Goal: Task Accomplishment & Management: Use online tool/utility

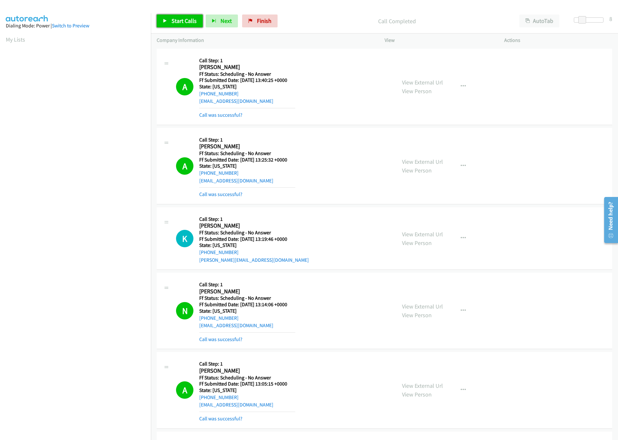
drag, startPoint x: 0, startPoint y: 0, endPoint x: 175, endPoint y: 21, distance: 176.2
click at [177, 20] on span "Start Calls" at bounding box center [183, 20] width 25 height 7
click at [424, 82] on link "View External Url" at bounding box center [422, 82] width 41 height 7
click at [175, 24] on span "Pause" at bounding box center [178, 20] width 14 height 7
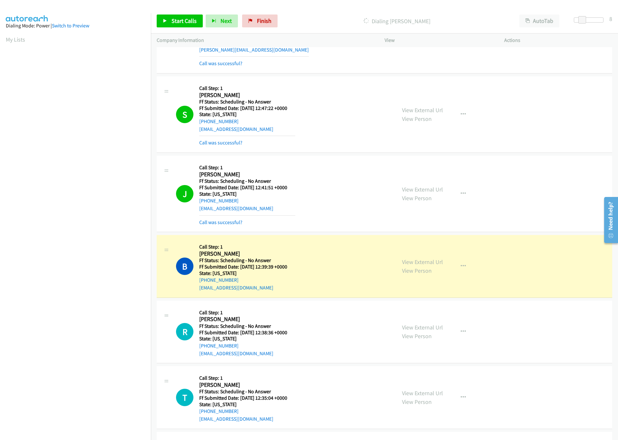
scroll to position [580, 0]
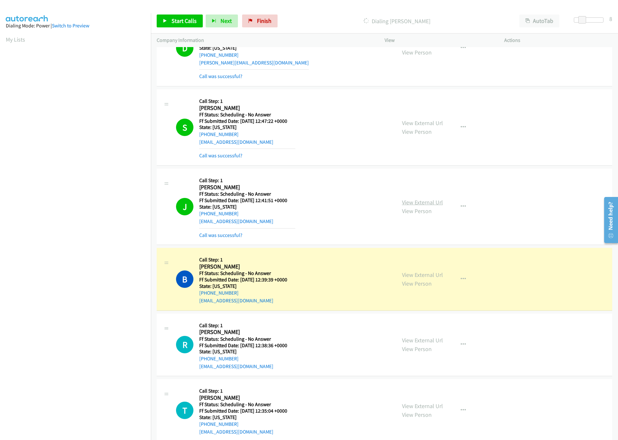
click at [411, 206] on link "View External Url" at bounding box center [422, 201] width 41 height 7
click at [402, 278] on link "View External Url" at bounding box center [422, 274] width 41 height 7
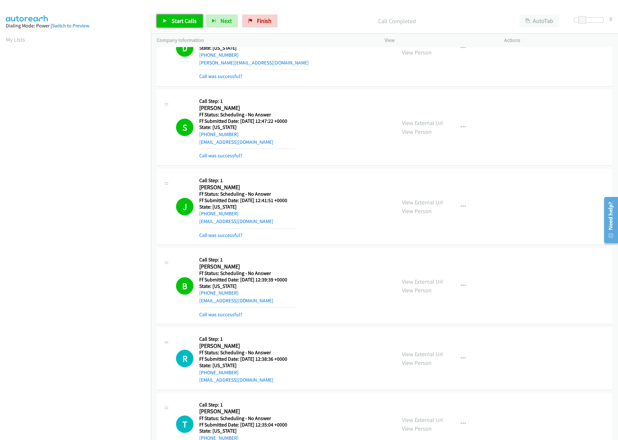
click at [182, 19] on span "Start Calls" at bounding box center [183, 20] width 25 height 7
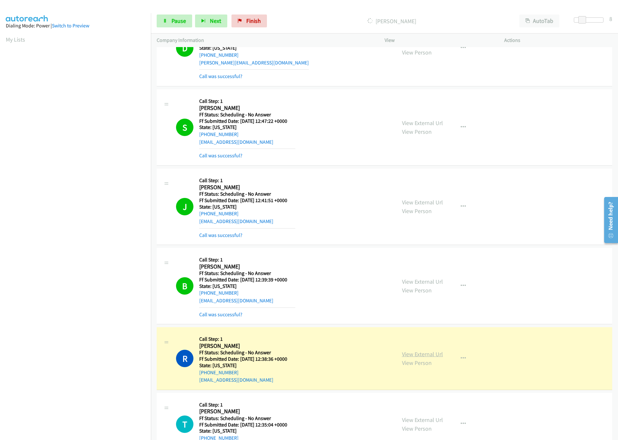
click at [430, 357] on link "View External Url" at bounding box center [422, 353] width 41 height 7
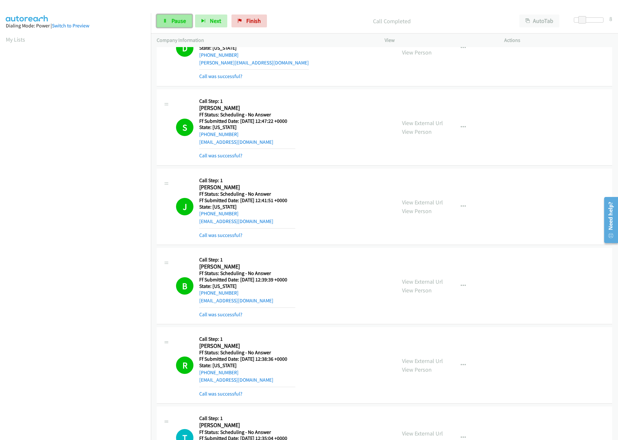
click at [172, 22] on span "Pause" at bounding box center [178, 20] width 14 height 7
click at [169, 25] on link "Start Calls" at bounding box center [180, 20] width 46 height 13
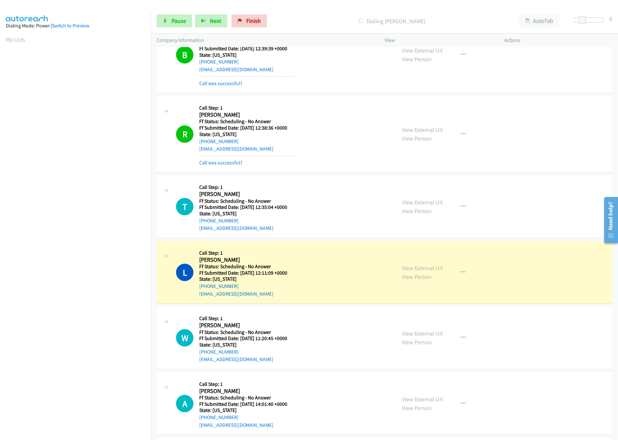
scroll to position [967, 0]
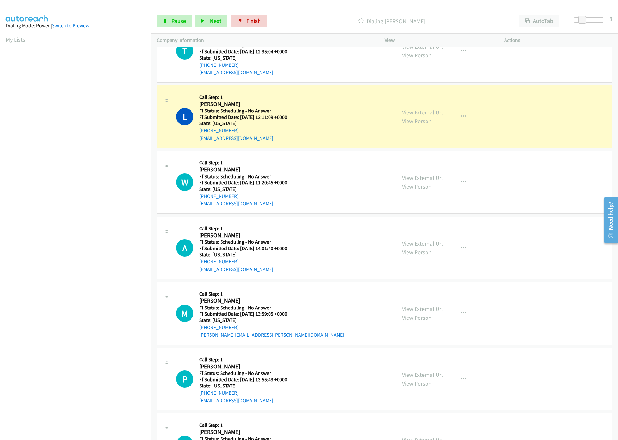
click at [411, 114] on link "View External Url" at bounding box center [422, 112] width 41 height 7
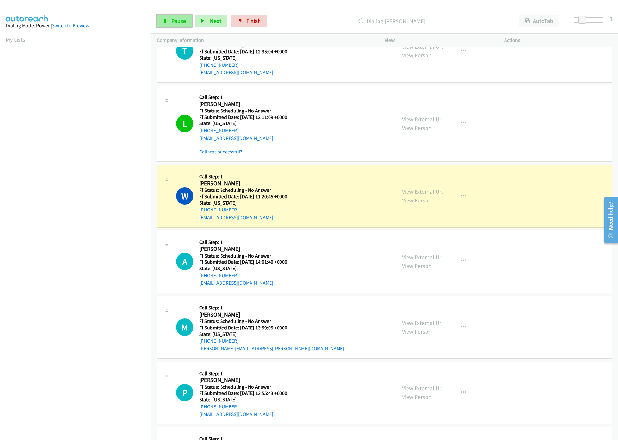
click at [183, 24] on span "Pause" at bounding box center [178, 20] width 14 height 7
click at [431, 195] on link "View External Url" at bounding box center [422, 191] width 41 height 7
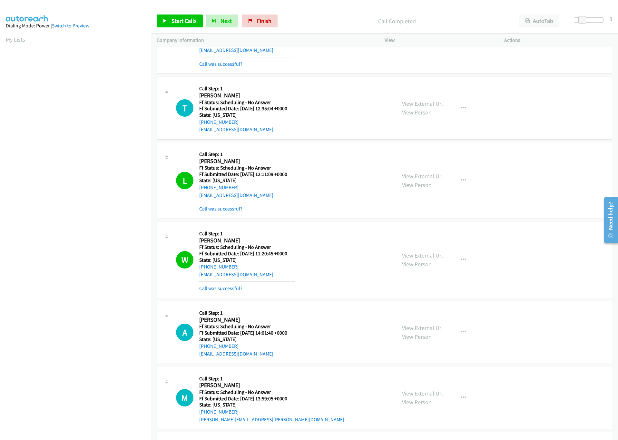
scroll to position [822, 0]
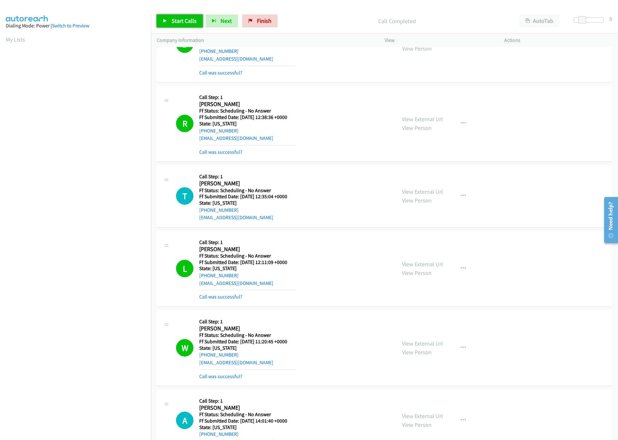
click at [174, 22] on span "Start Calls" at bounding box center [183, 20] width 25 height 7
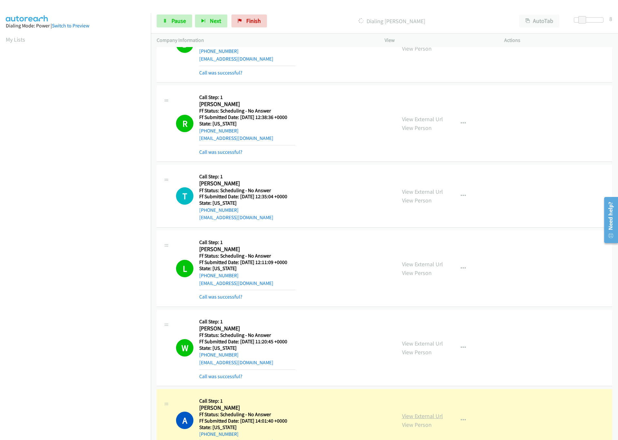
click at [419, 419] on link "View External Url" at bounding box center [422, 415] width 41 height 7
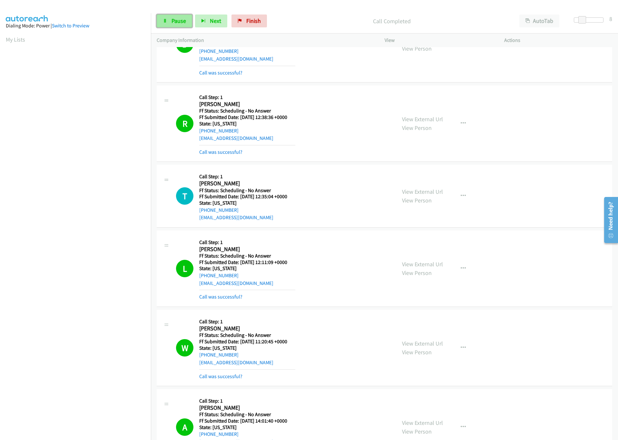
click at [177, 24] on span "Pause" at bounding box center [178, 20] width 14 height 7
click at [172, 17] on span "Start Calls" at bounding box center [183, 20] width 25 height 7
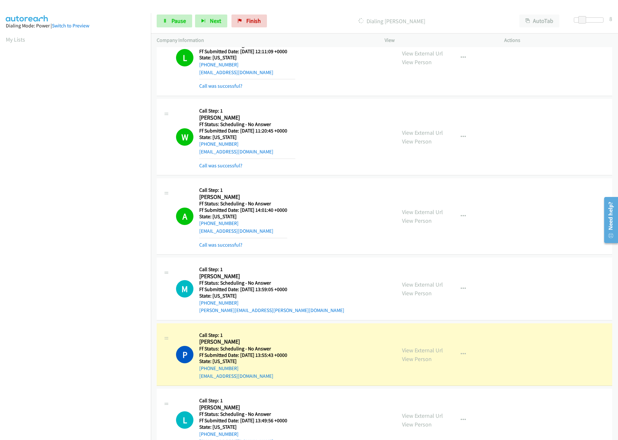
scroll to position [1063, 0]
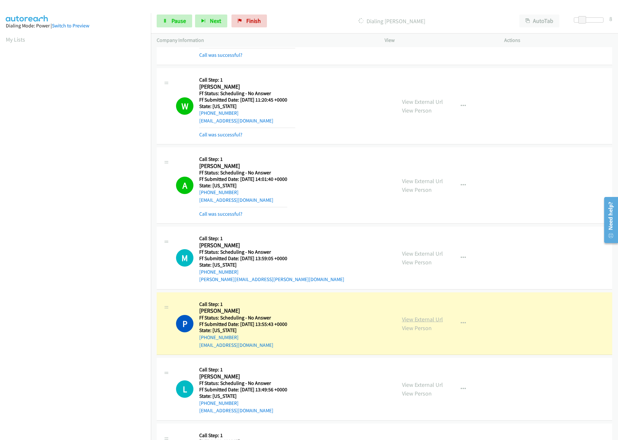
click at [412, 323] on link "View External Url" at bounding box center [422, 318] width 41 height 7
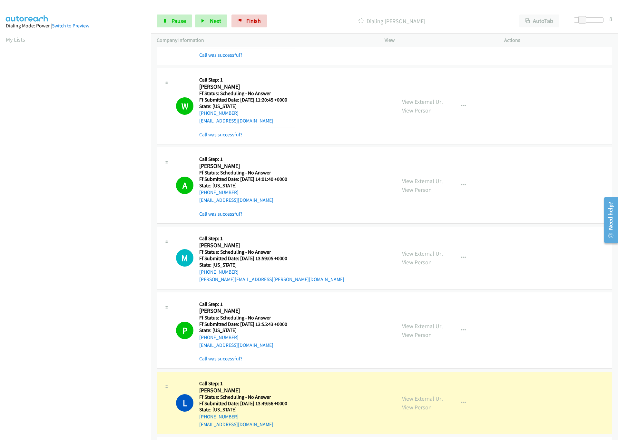
click at [427, 402] on link "View External Url" at bounding box center [422, 398] width 41 height 7
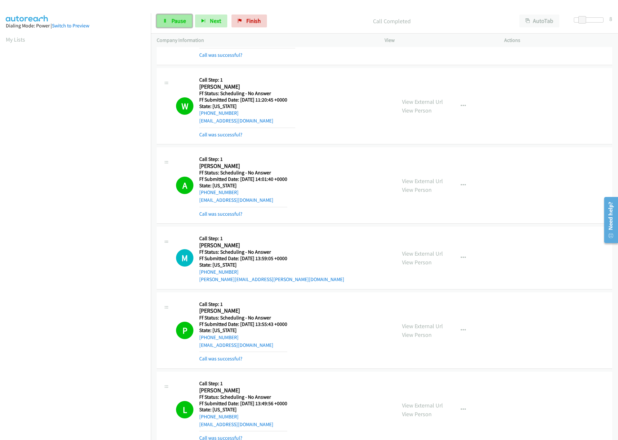
click at [184, 19] on span "Pause" at bounding box center [178, 20] width 14 height 7
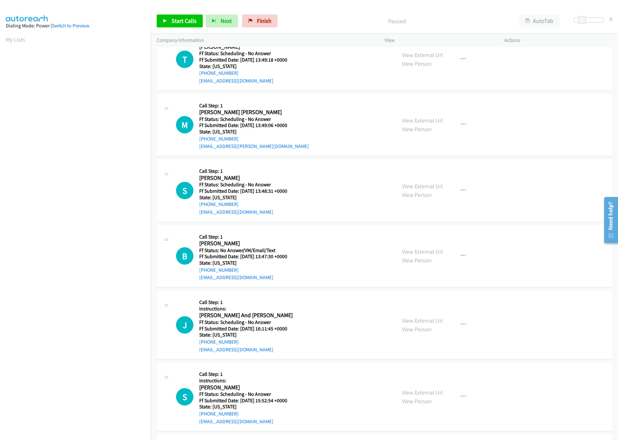
scroll to position [1498, 0]
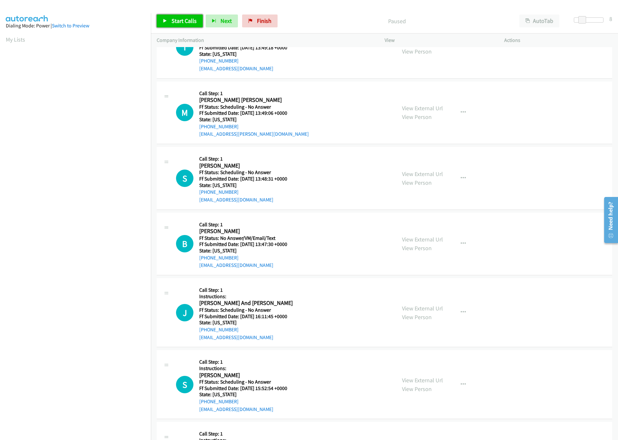
click at [179, 23] on span "Start Calls" at bounding box center [183, 20] width 25 height 7
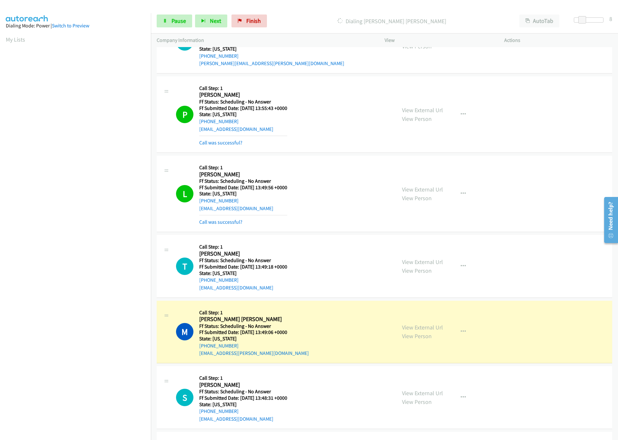
scroll to position [1450, 0]
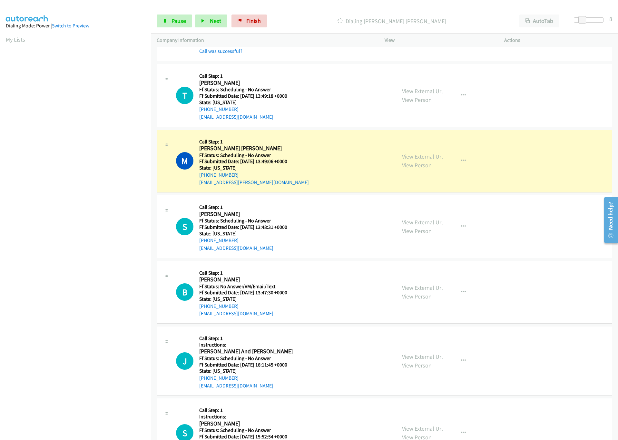
click at [170, 28] on div "Start Calls Pause Next Finish Dialing Maria Elena Beras Vogt AutoTab AutoTab 8" at bounding box center [384, 21] width 467 height 25
click at [173, 24] on link "Pause" at bounding box center [174, 20] width 35 height 13
click at [413, 160] on link "View External Url" at bounding box center [422, 156] width 41 height 7
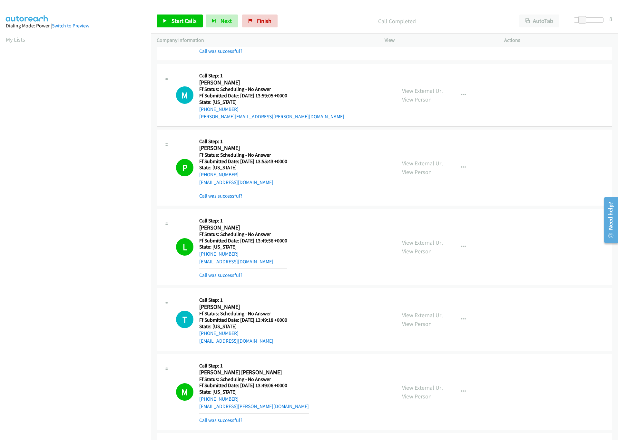
scroll to position [1257, 0]
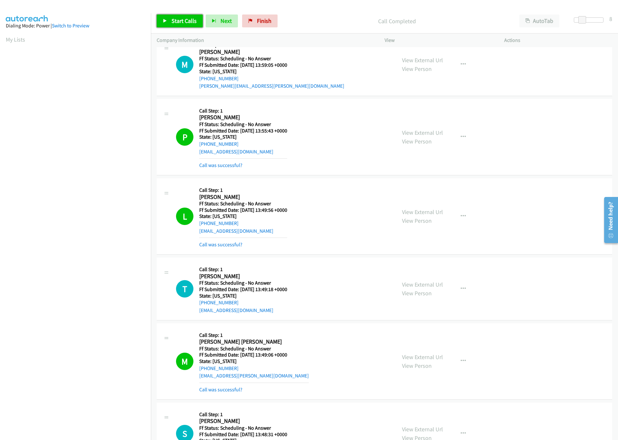
click at [175, 17] on link "Start Calls" at bounding box center [180, 20] width 46 height 13
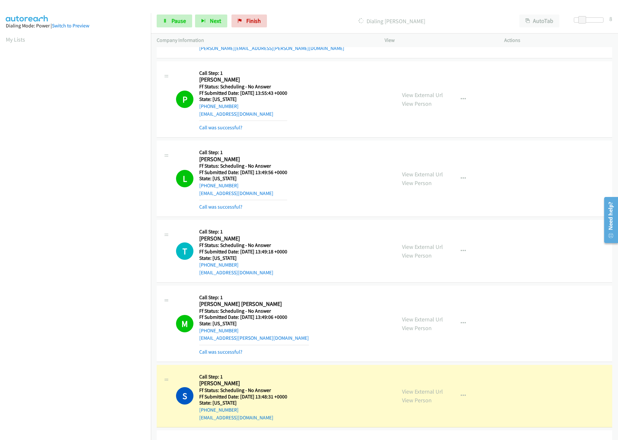
scroll to position [1353, 0]
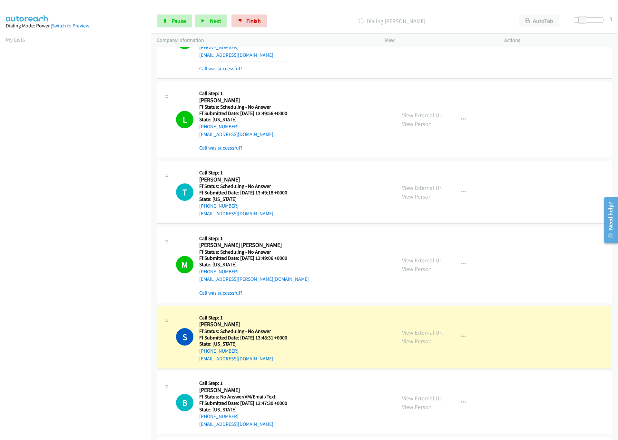
click at [405, 336] on link "View External Url" at bounding box center [422, 332] width 41 height 7
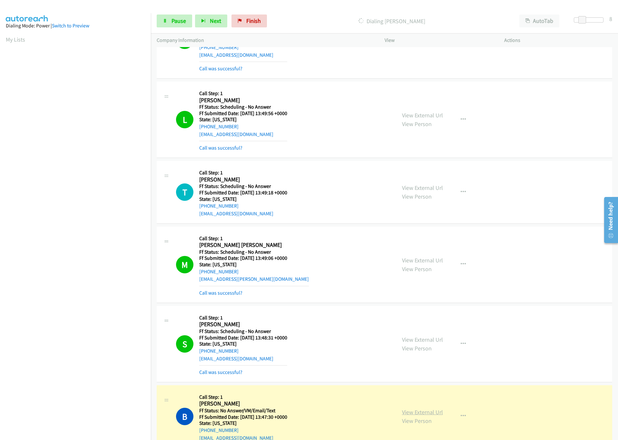
click at [429, 416] on link "View External Url" at bounding box center [422, 411] width 41 height 7
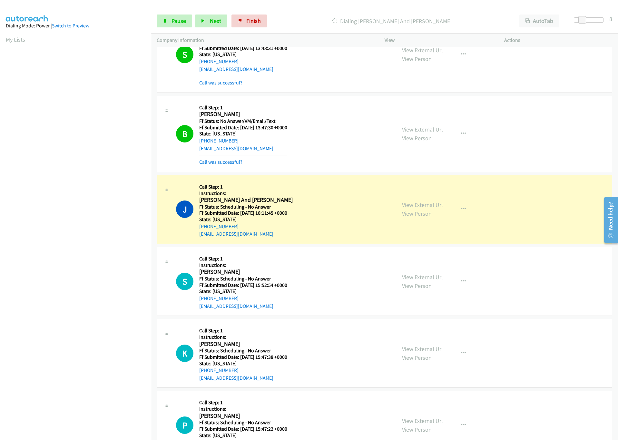
scroll to position [1643, 0]
click at [412, 208] on link "View External Url" at bounding box center [422, 203] width 41 height 7
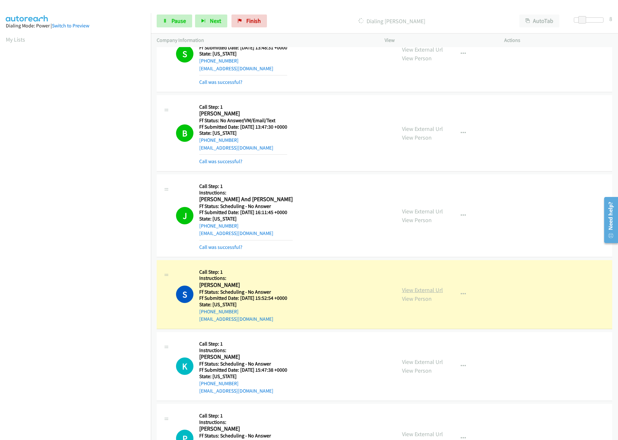
click at [428, 294] on link "View External Url" at bounding box center [422, 289] width 41 height 7
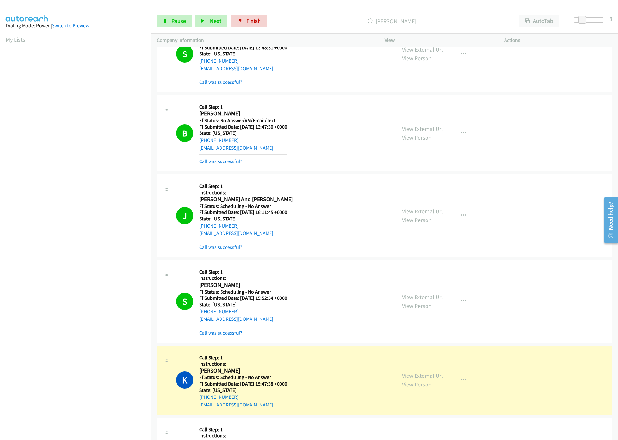
click at [415, 379] on link "View External Url" at bounding box center [422, 375] width 41 height 7
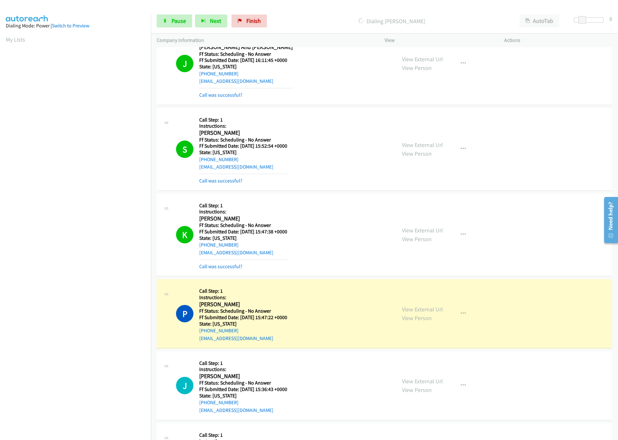
scroll to position [1885, 0]
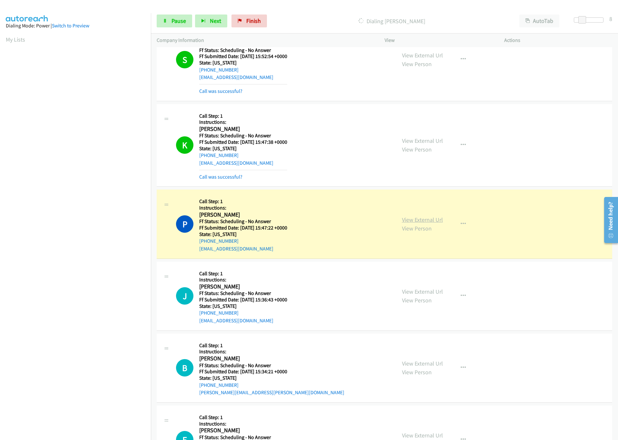
click at [424, 223] on link "View External Url" at bounding box center [422, 219] width 41 height 7
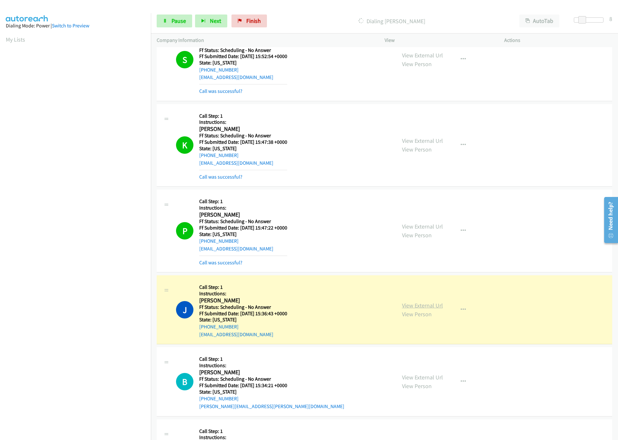
click at [427, 309] on link "View External Url" at bounding box center [422, 305] width 41 height 7
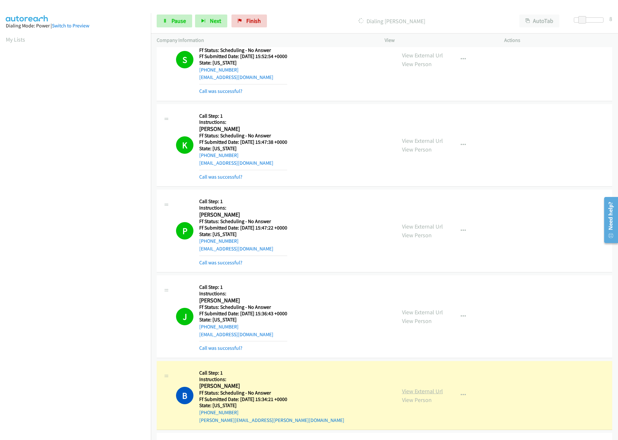
click at [407, 395] on link "View External Url" at bounding box center [422, 390] width 41 height 7
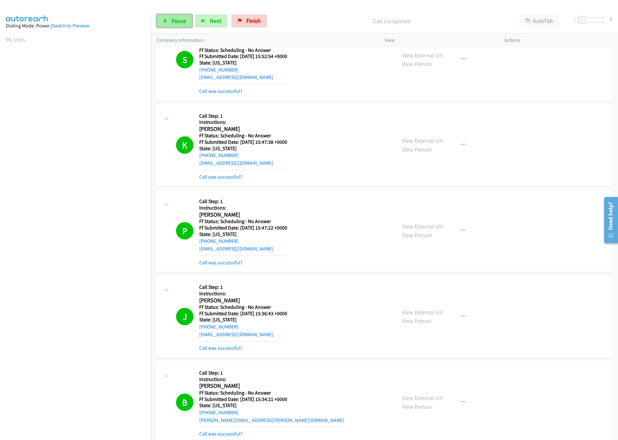
click at [178, 18] on span "Pause" at bounding box center [178, 20] width 14 height 7
click at [187, 21] on span "Start Calls" at bounding box center [183, 20] width 25 height 7
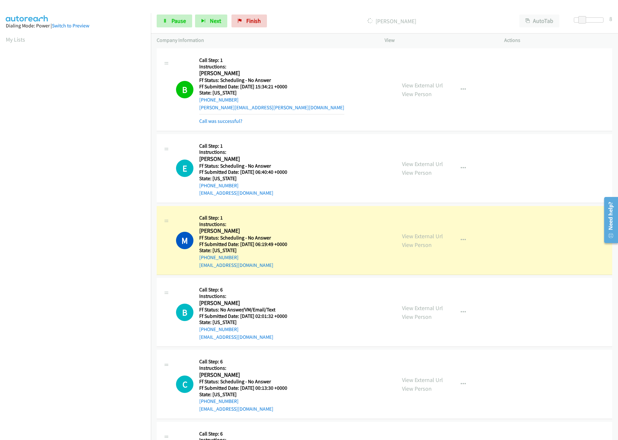
scroll to position [2223, 0]
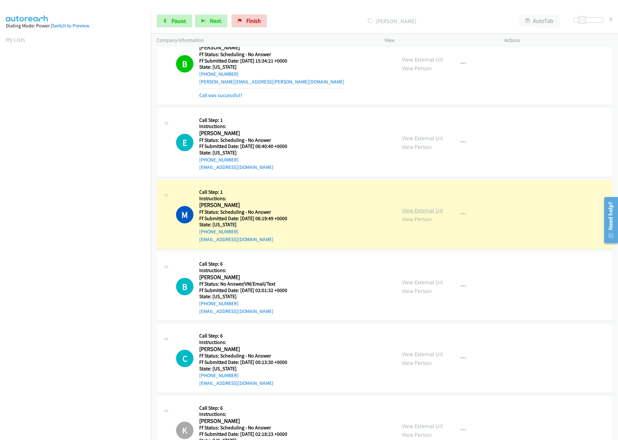
click at [415, 214] on link "View External Url" at bounding box center [422, 210] width 41 height 7
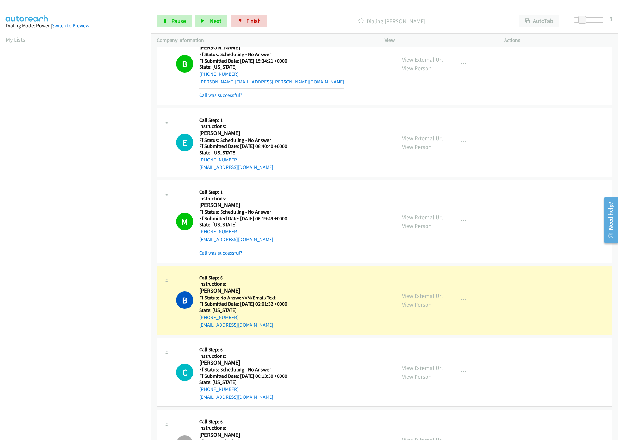
click at [119, 356] on iframe at bounding box center [78, 203] width 145 height 306
click at [420, 299] on link "View External Url" at bounding box center [422, 295] width 41 height 7
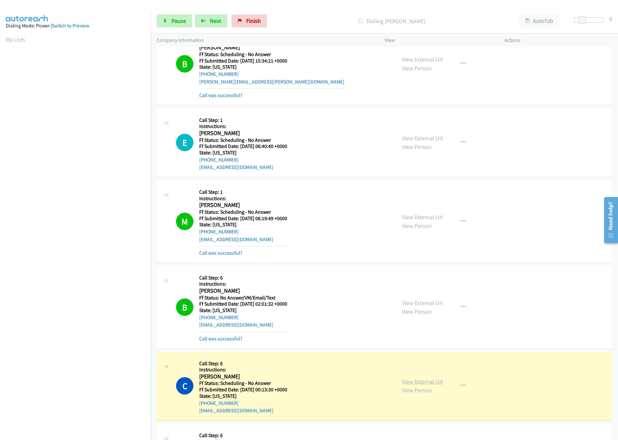
click at [415, 385] on link "View External Url" at bounding box center [422, 381] width 41 height 7
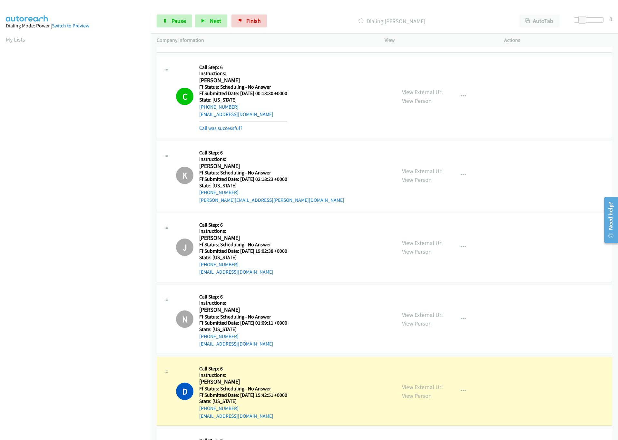
scroll to position [2658, 0]
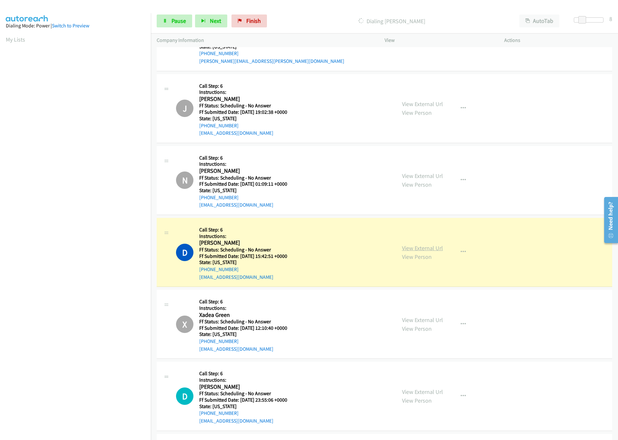
click at [412, 252] on link "View External Url" at bounding box center [422, 247] width 41 height 7
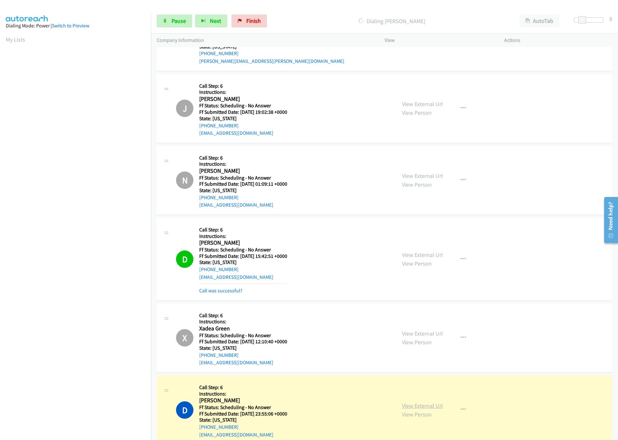
click at [421, 409] on link "View External Url" at bounding box center [422, 405] width 41 height 7
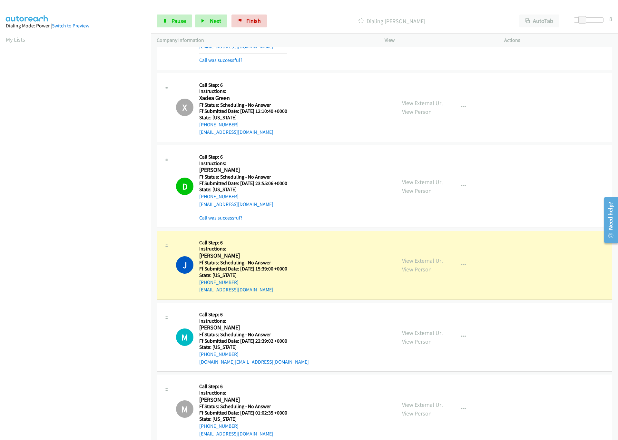
scroll to position [2900, 0]
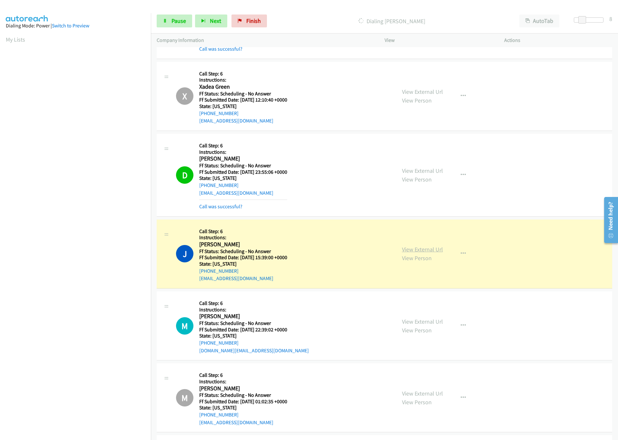
click at [432, 253] on link "View External Url" at bounding box center [422, 249] width 41 height 7
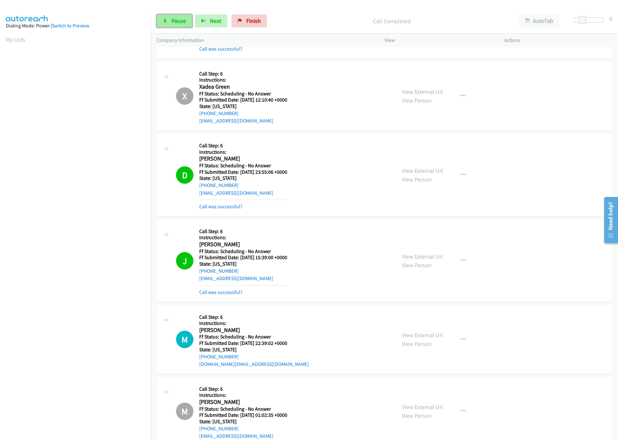
drag, startPoint x: 184, startPoint y: 23, endPoint x: 190, endPoint y: 21, distance: 6.4
click at [184, 23] on span "Pause" at bounding box center [178, 20] width 14 height 7
click at [163, 25] on link "Start Calls" at bounding box center [180, 20] width 46 height 13
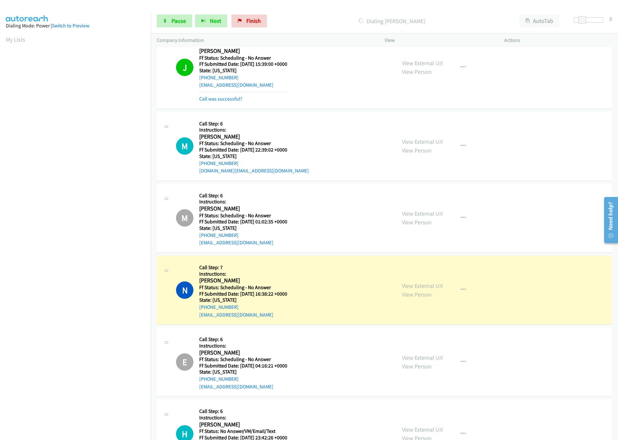
scroll to position [3238, 0]
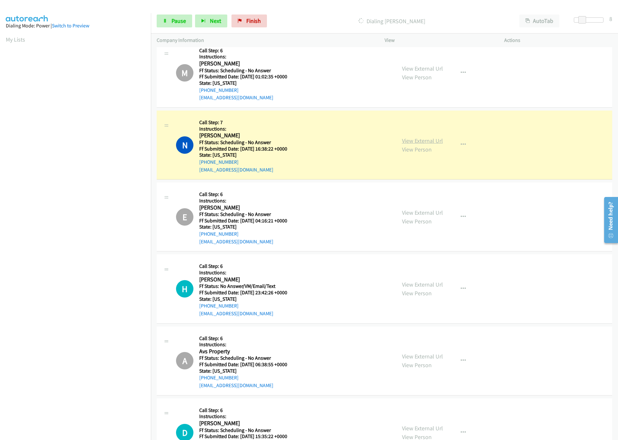
click at [421, 144] on link "View External Url" at bounding box center [422, 140] width 41 height 7
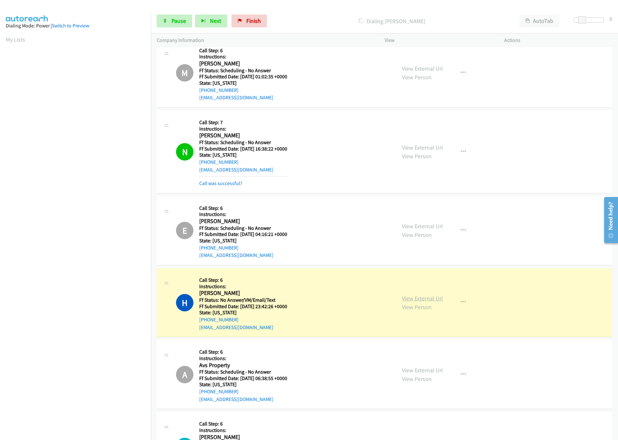
click at [422, 302] on link "View External Url" at bounding box center [422, 297] width 41 height 7
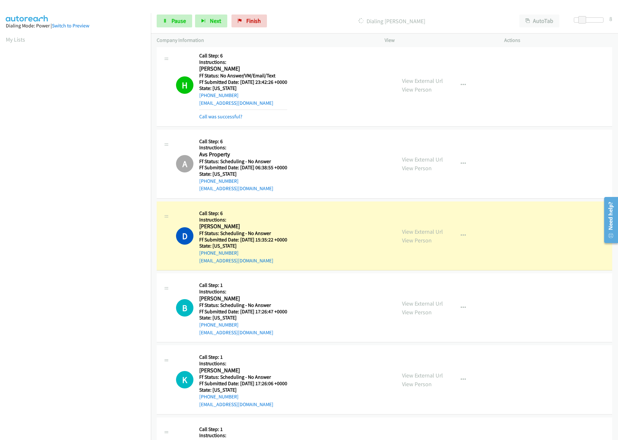
scroll to position [3480, 0]
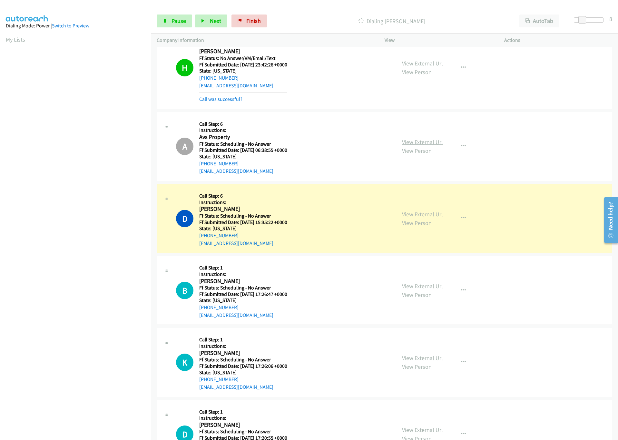
click at [424, 146] on link "View External Url" at bounding box center [422, 141] width 41 height 7
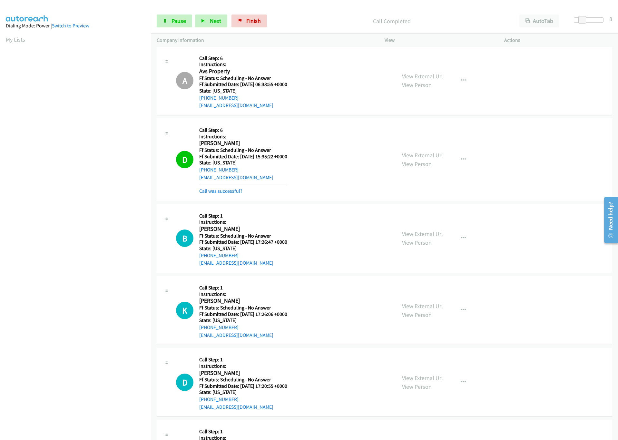
scroll to position [3528, 0]
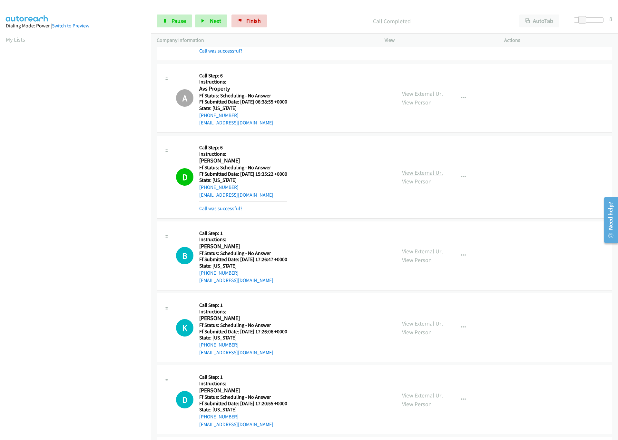
click at [432, 176] on link "View External Url" at bounding box center [422, 172] width 41 height 7
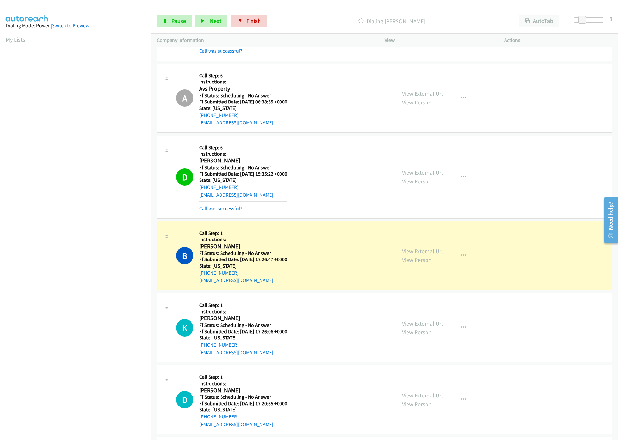
click at [419, 255] on link "View External Url" at bounding box center [422, 250] width 41 height 7
click at [174, 21] on span "Pause" at bounding box center [178, 20] width 14 height 7
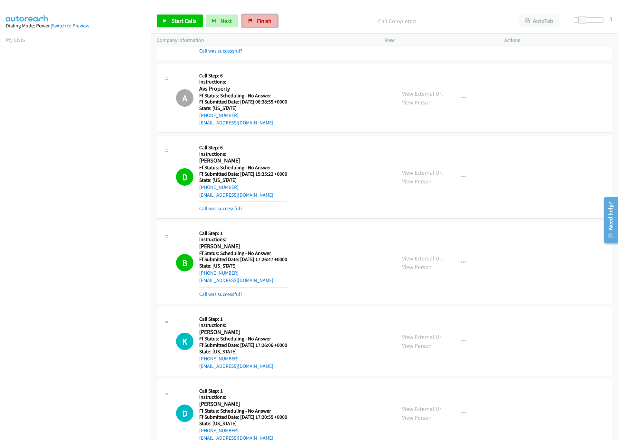
click at [268, 20] on span "Finish" at bounding box center [264, 20] width 14 height 7
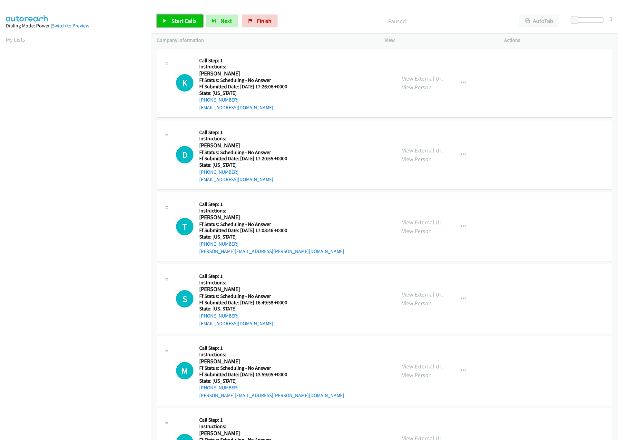
click at [195, 20] on span "Start Calls" at bounding box center [183, 20] width 25 height 7
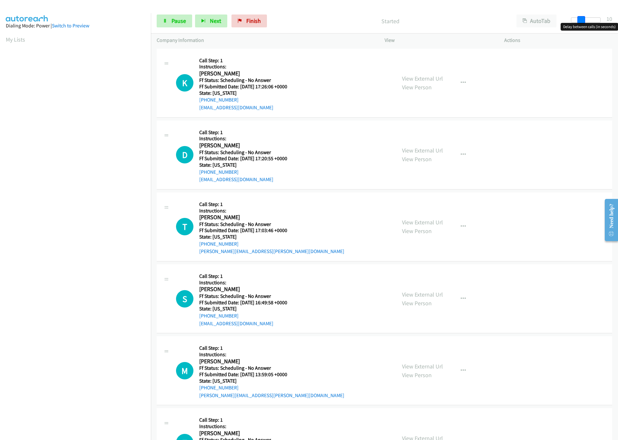
click at [583, 20] on div at bounding box center [586, 19] width 30 height 5
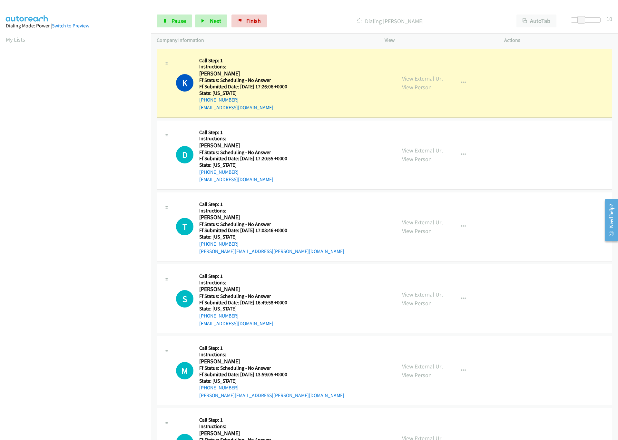
click at [412, 79] on link "View External Url" at bounding box center [422, 78] width 41 height 7
click at [412, 78] on link "View External Url" at bounding box center [422, 78] width 41 height 7
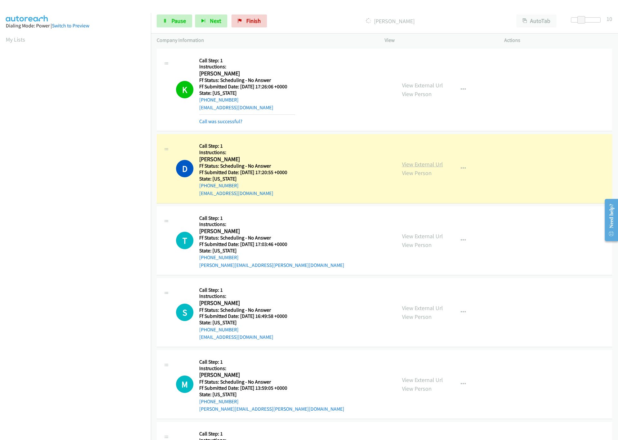
click at [405, 164] on link "View External Url" at bounding box center [422, 163] width 41 height 7
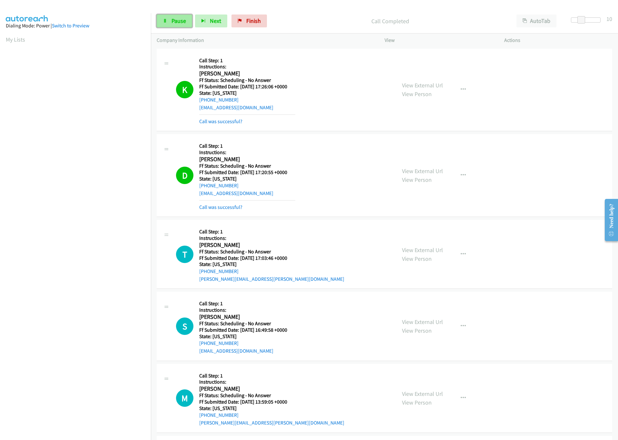
click at [166, 24] on link "Pause" at bounding box center [174, 20] width 35 height 13
drag, startPoint x: 188, startPoint y: 24, endPoint x: 192, endPoint y: 27, distance: 5.1
click at [188, 24] on span "Start Calls" at bounding box center [183, 20] width 25 height 7
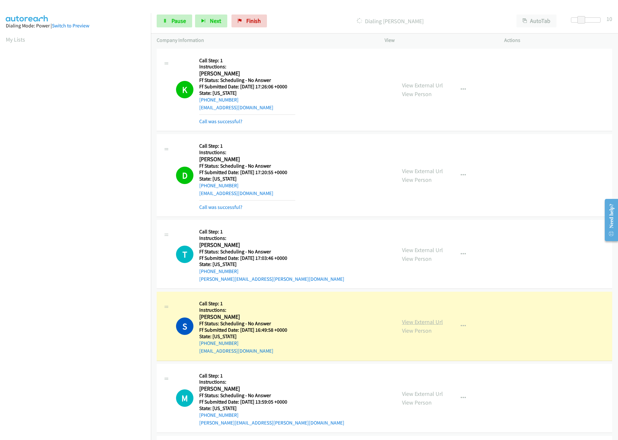
click at [433, 324] on link "View External Url" at bounding box center [422, 321] width 41 height 7
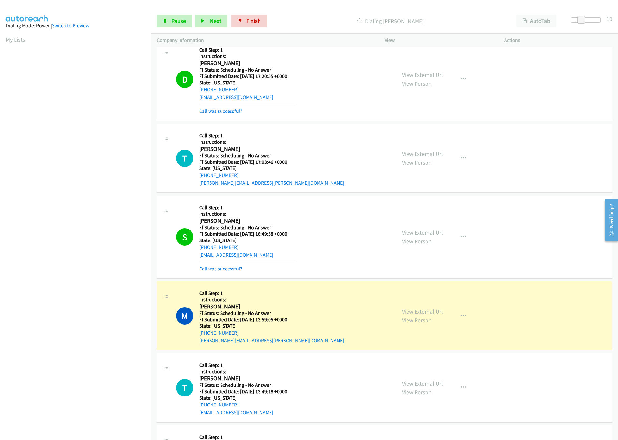
scroll to position [97, 0]
click at [418, 311] on link "View External Url" at bounding box center [422, 310] width 41 height 7
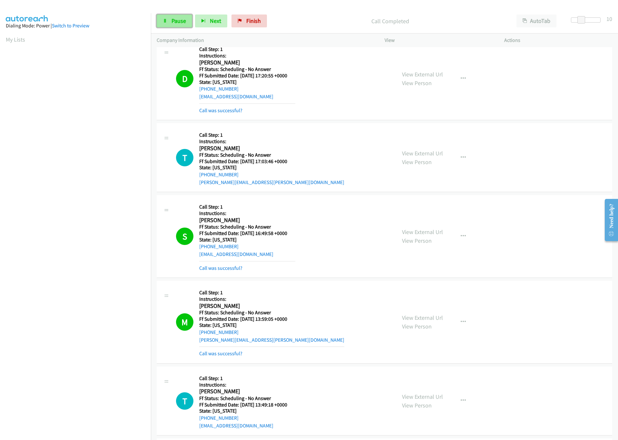
click at [173, 24] on span "Pause" at bounding box center [178, 20] width 14 height 7
click at [179, 19] on span "Start Calls" at bounding box center [183, 20] width 25 height 7
click at [171, 23] on span "Pause" at bounding box center [178, 20] width 14 height 7
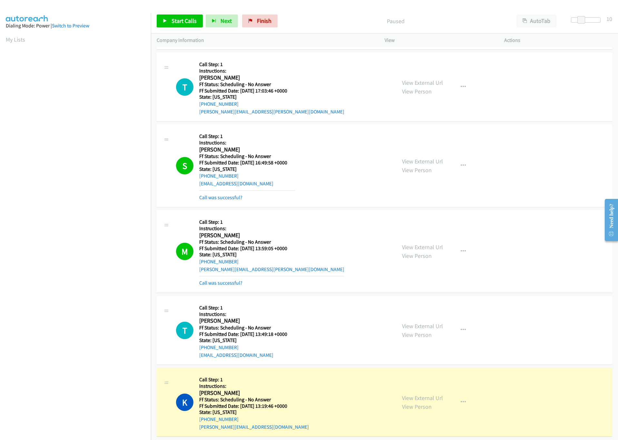
scroll to position [242, 0]
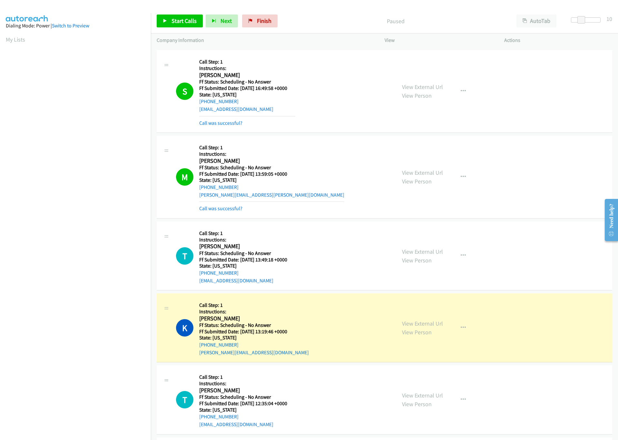
click at [429, 323] on div "View External Url View Person View External Url Email Schedule/Manage Callback …" at bounding box center [458, 327] width 125 height 57
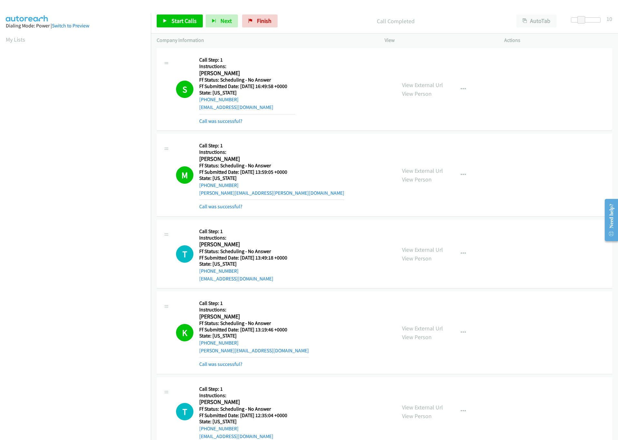
scroll to position [193, 0]
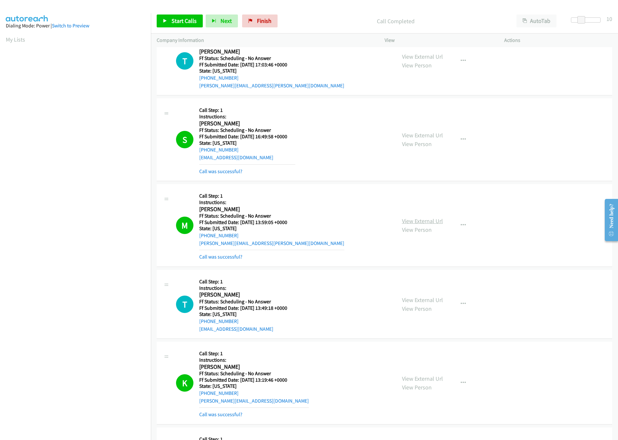
click at [413, 225] on link "View External Url" at bounding box center [422, 220] width 41 height 7
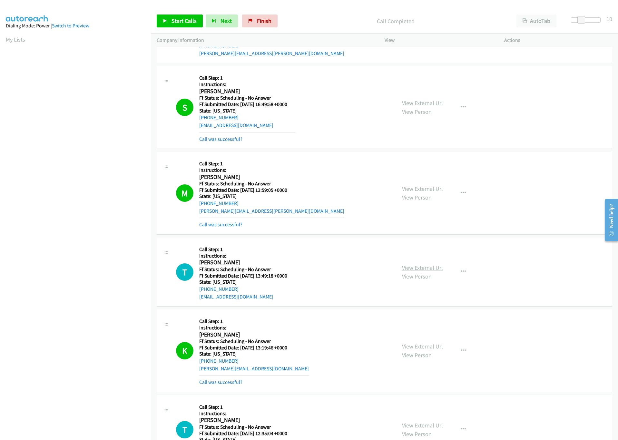
scroll to position [242, 0]
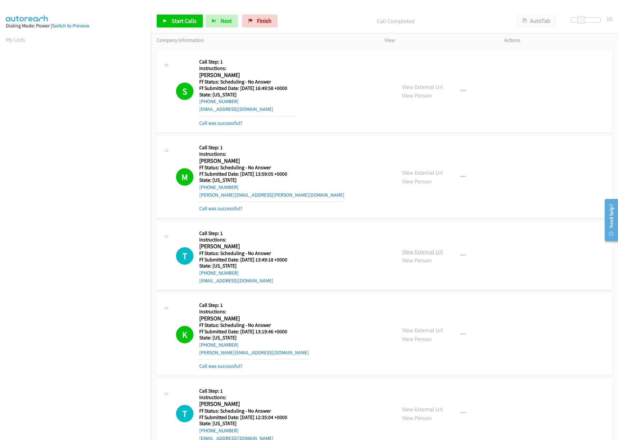
click at [404, 254] on link "View External Url" at bounding box center [422, 251] width 41 height 7
click at [190, 19] on span "Start Calls" at bounding box center [183, 20] width 25 height 7
click at [168, 19] on link "Pause" at bounding box center [174, 20] width 35 height 13
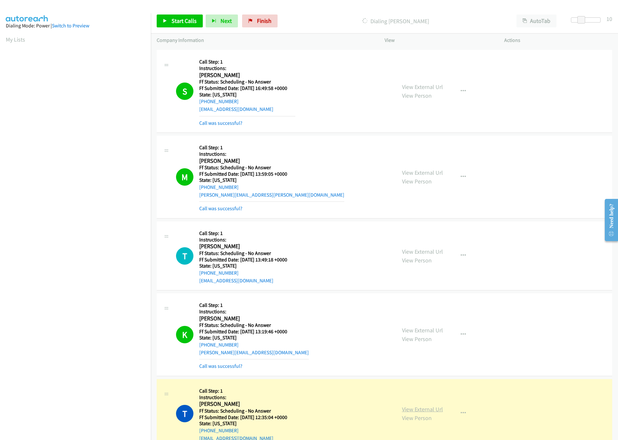
click at [415, 408] on link "View External Url" at bounding box center [422, 408] width 41 height 7
click at [402, 332] on link "View External Url" at bounding box center [422, 329] width 41 height 7
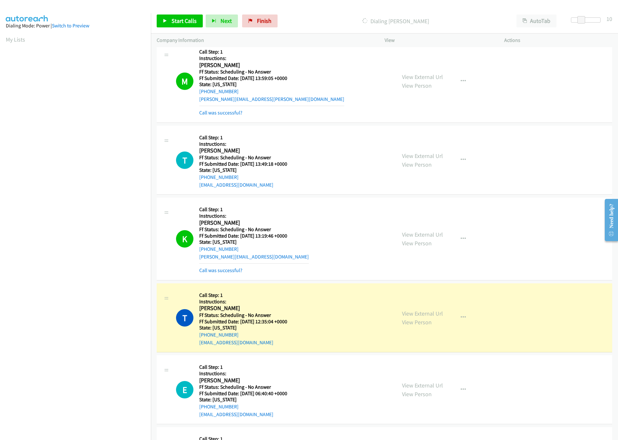
scroll to position [338, 0]
click at [408, 313] on link "View External Url" at bounding box center [422, 312] width 41 height 7
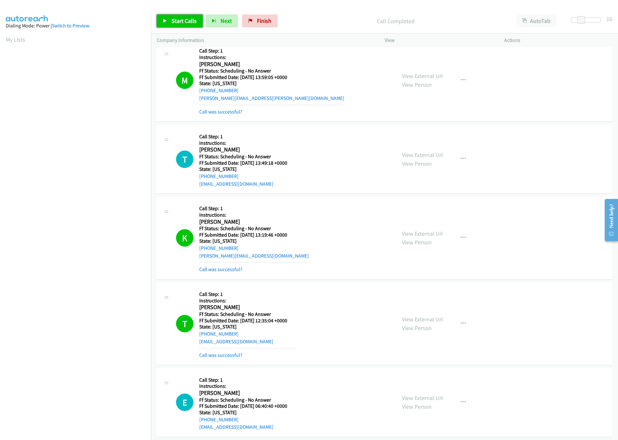
click at [174, 24] on span "Start Calls" at bounding box center [183, 20] width 25 height 7
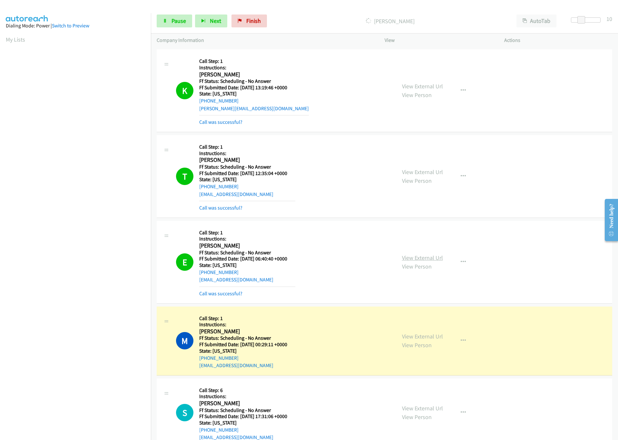
scroll to position [483, 0]
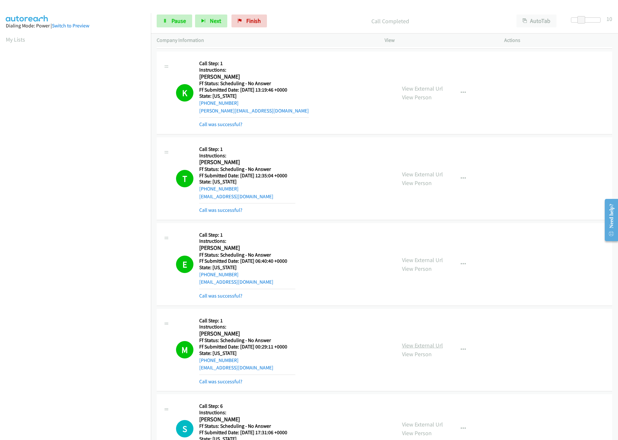
click at [418, 345] on link "View External Url" at bounding box center [422, 345] width 41 height 7
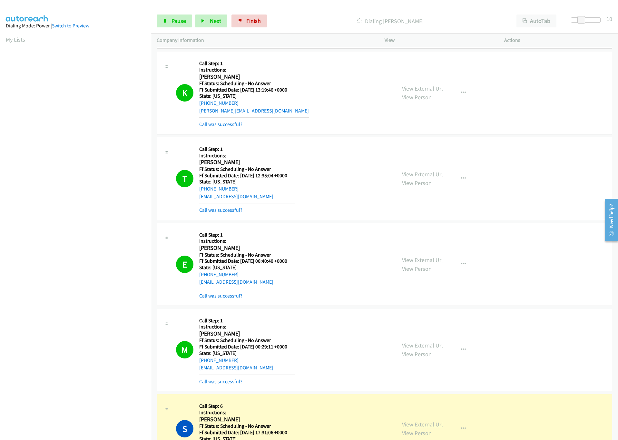
click at [404, 427] on link "View External Url" at bounding box center [422, 423] width 41 height 7
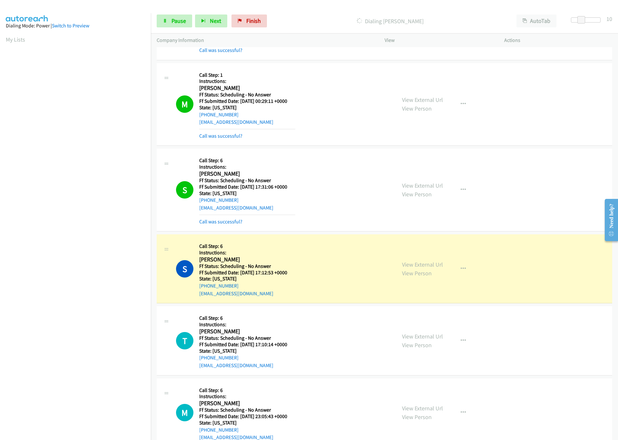
scroll to position [822, 0]
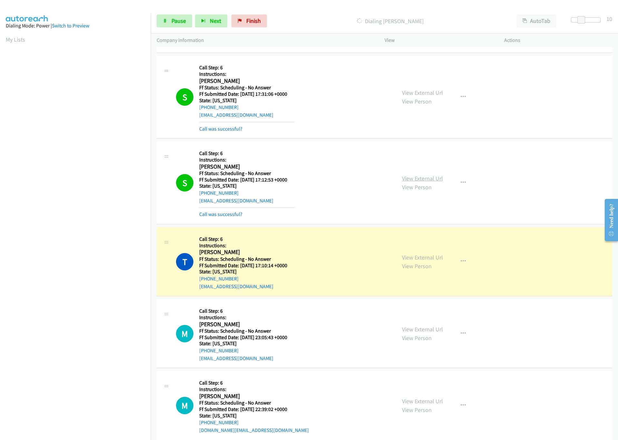
click at [409, 181] on link "View External Url" at bounding box center [422, 178] width 41 height 7
click at [180, 18] on span "Pause" at bounding box center [178, 20] width 14 height 7
click at [425, 258] on link "View External Url" at bounding box center [422, 257] width 41 height 7
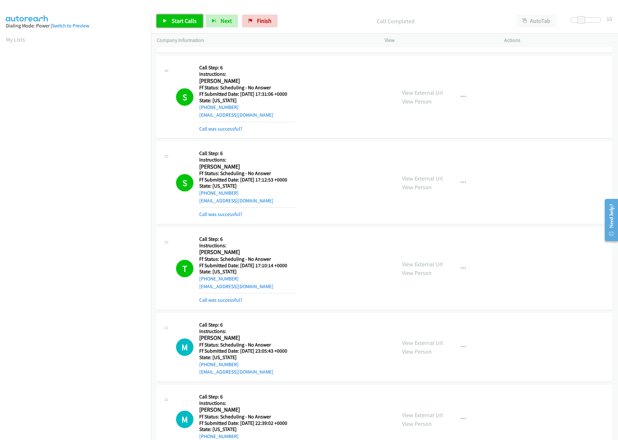
click at [187, 17] on span "Start Calls" at bounding box center [183, 20] width 25 height 7
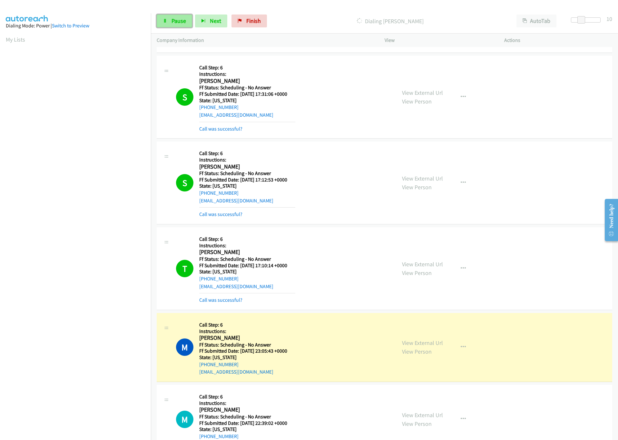
click at [172, 22] on span "Pause" at bounding box center [178, 20] width 14 height 7
click at [407, 346] on link "View External Url" at bounding box center [422, 342] width 41 height 7
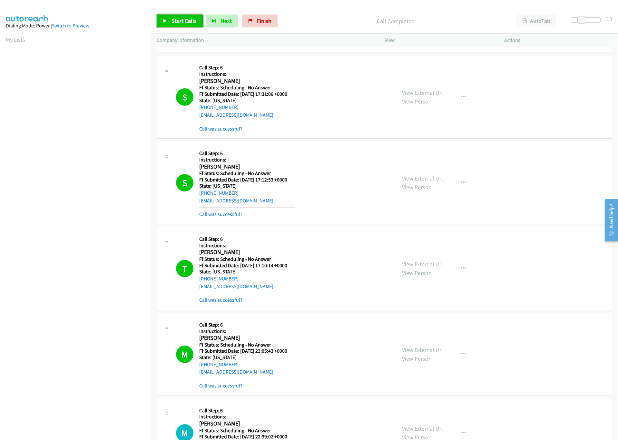
click at [160, 23] on link "Start Calls" at bounding box center [180, 20] width 46 height 13
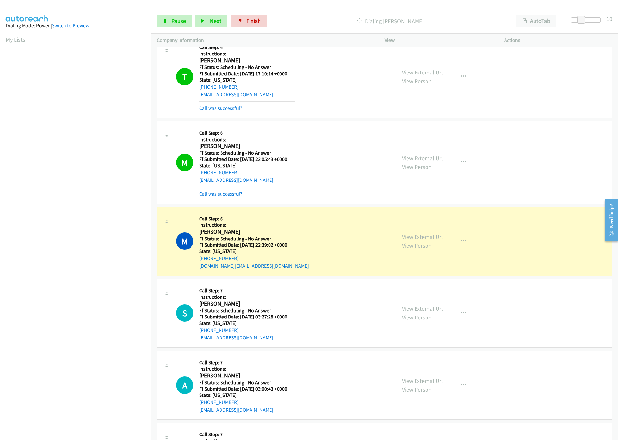
scroll to position [1015, 0]
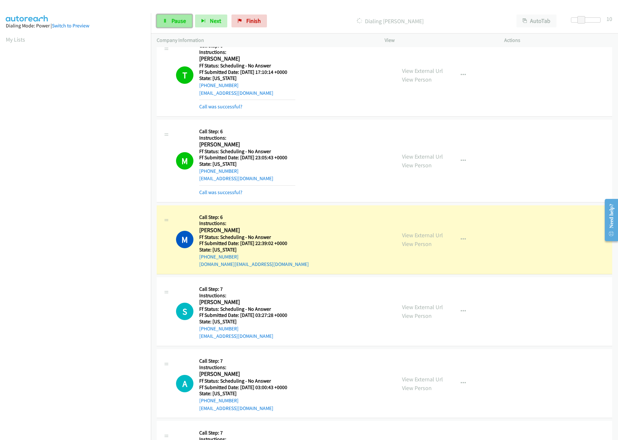
click at [179, 21] on span "Pause" at bounding box center [178, 20] width 14 height 7
click at [417, 238] on link "View External Url" at bounding box center [422, 234] width 41 height 7
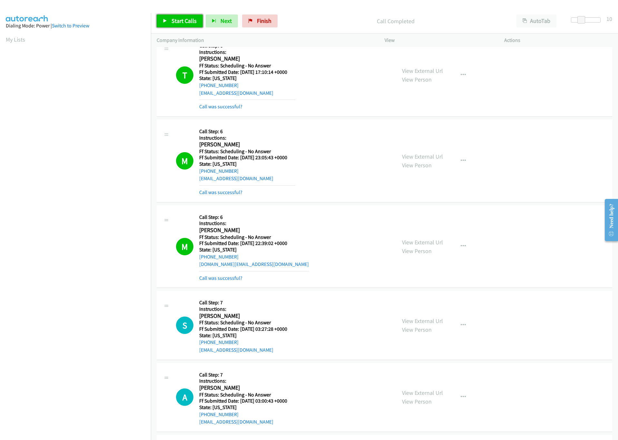
click at [195, 19] on span "Start Calls" at bounding box center [183, 20] width 25 height 7
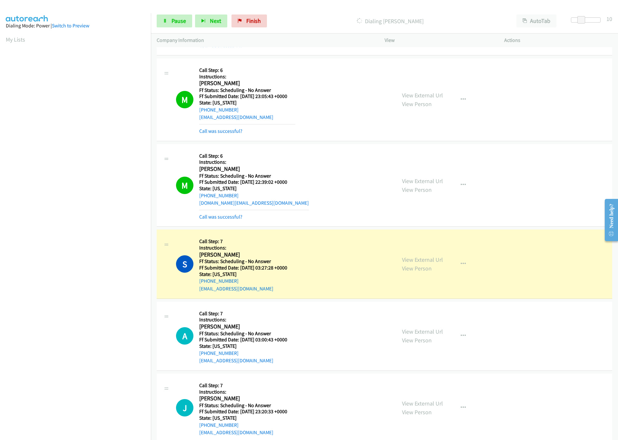
scroll to position [1093, 0]
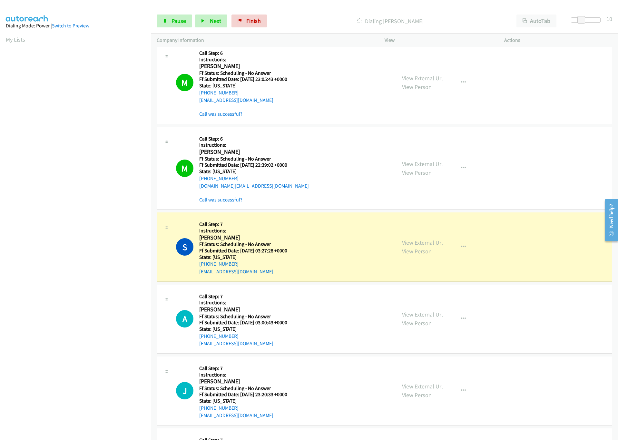
click at [430, 246] on link "View External Url" at bounding box center [422, 242] width 41 height 7
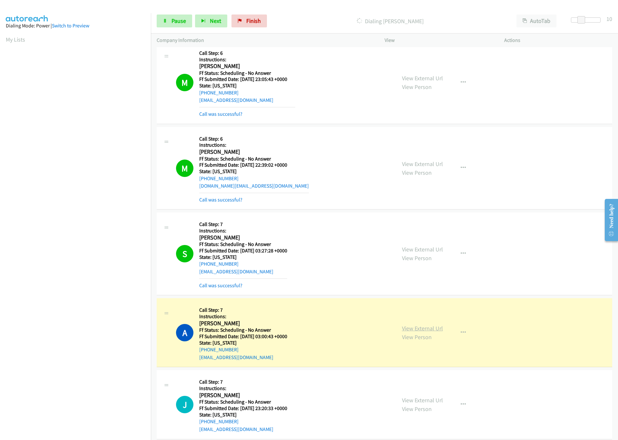
click at [420, 332] on link "View External Url" at bounding box center [422, 327] width 41 height 7
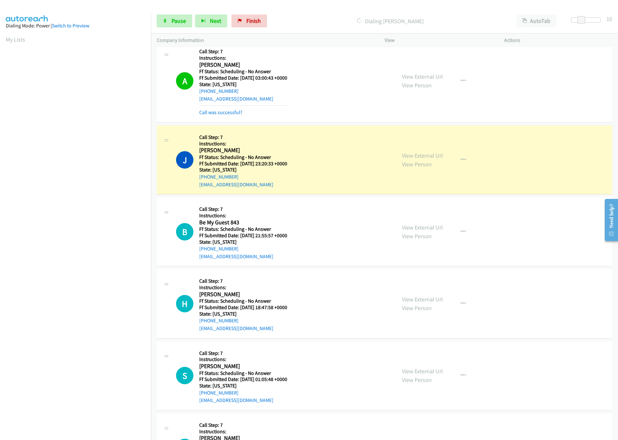
scroll to position [1383, 0]
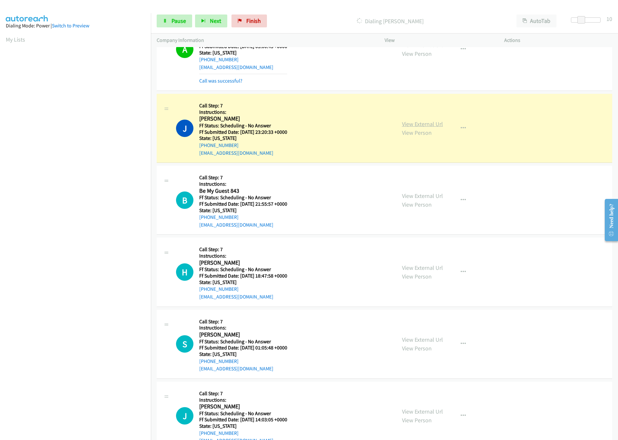
click at [420, 126] on link "View External Url" at bounding box center [422, 123] width 41 height 7
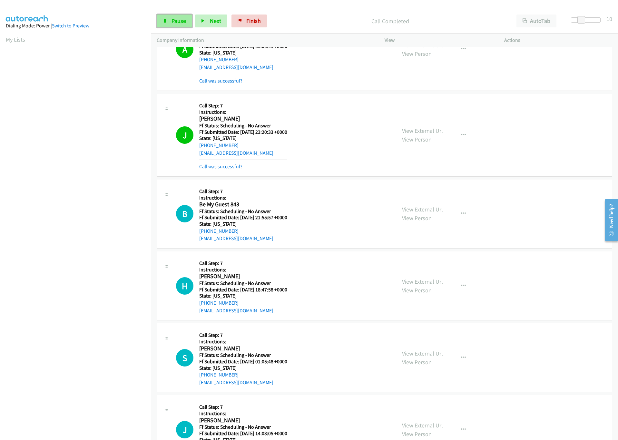
click at [171, 27] on link "Pause" at bounding box center [174, 20] width 35 height 13
click at [166, 26] on link "Start Calls" at bounding box center [180, 20] width 46 height 13
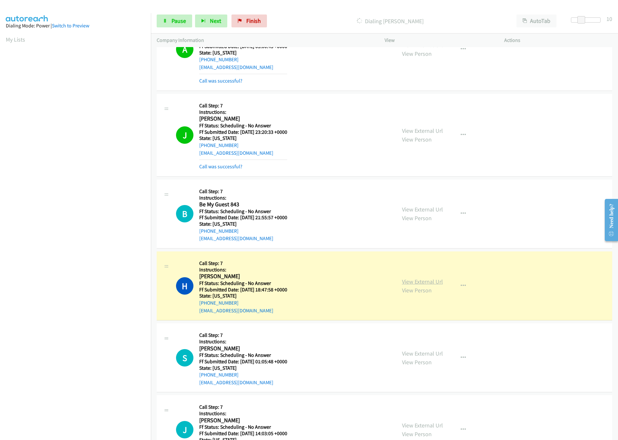
click at [435, 284] on link "View External Url" at bounding box center [422, 281] width 41 height 7
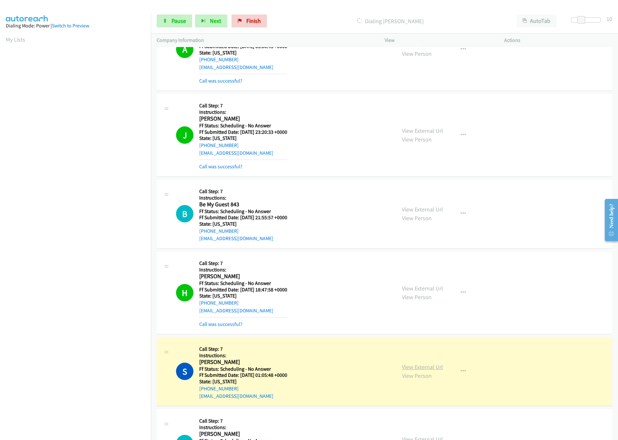
click at [428, 371] on link "View External Url" at bounding box center [422, 366] width 41 height 7
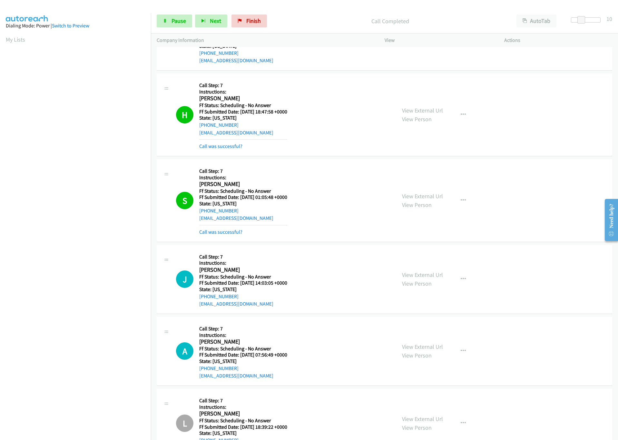
scroll to position [1576, 0]
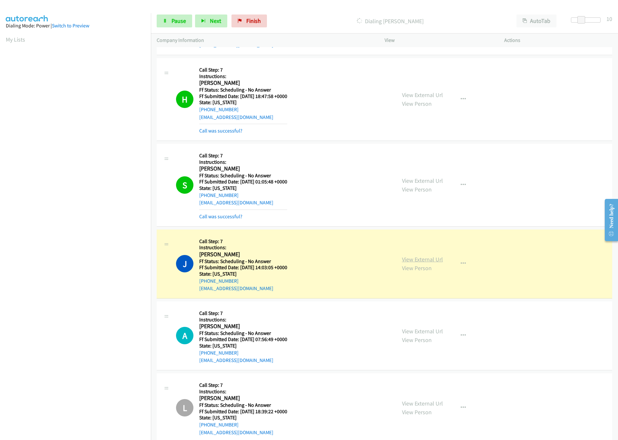
click at [416, 263] on link "View External Url" at bounding box center [422, 258] width 41 height 7
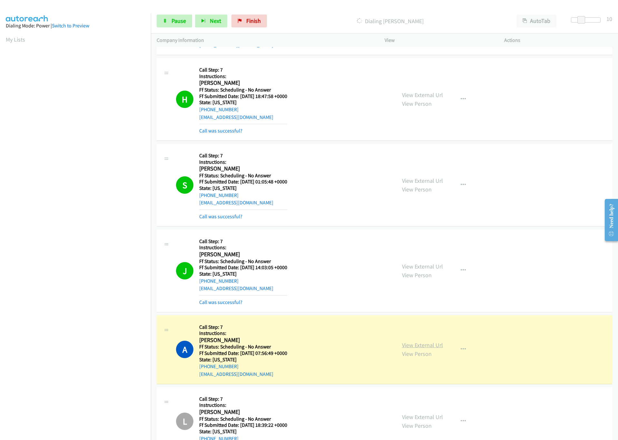
click at [402, 349] on link "View External Url" at bounding box center [422, 344] width 41 height 7
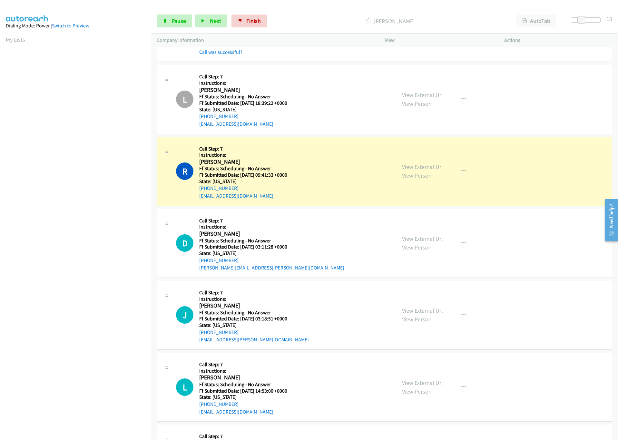
scroll to position [1915, 0]
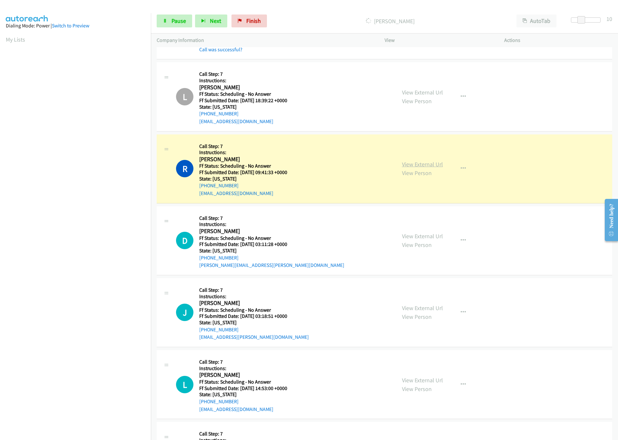
click at [419, 168] on link "View External Url" at bounding box center [422, 163] width 41 height 7
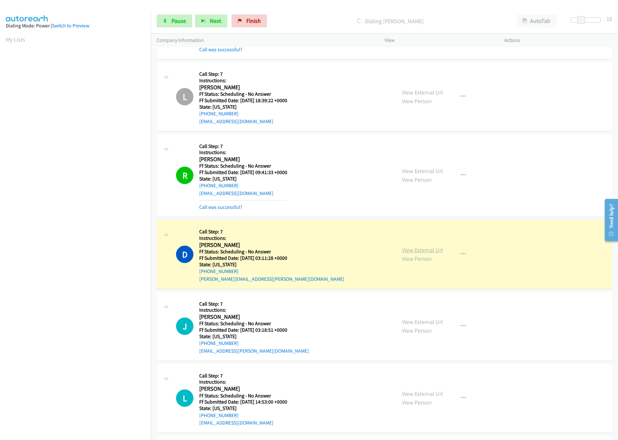
click at [428, 254] on link "View External Url" at bounding box center [422, 249] width 41 height 7
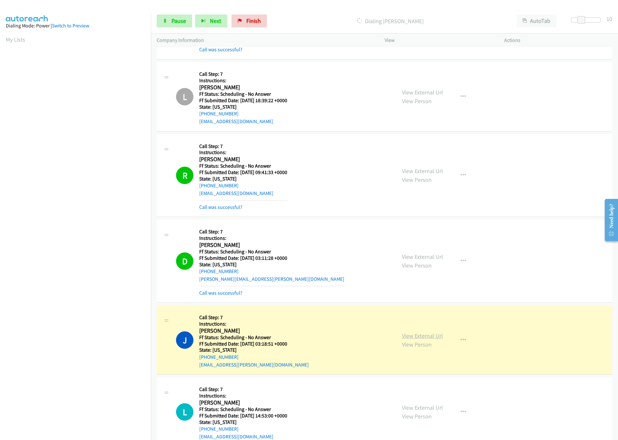
click at [402, 339] on link "View External Url" at bounding box center [422, 335] width 41 height 7
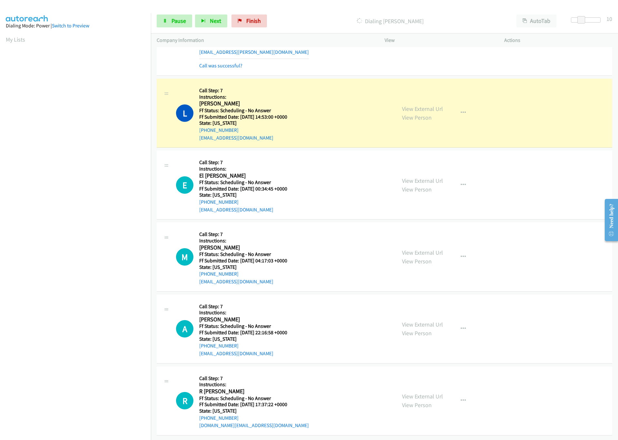
scroll to position [2243, 0]
click at [406, 105] on link "View External Url" at bounding box center [422, 108] width 41 height 7
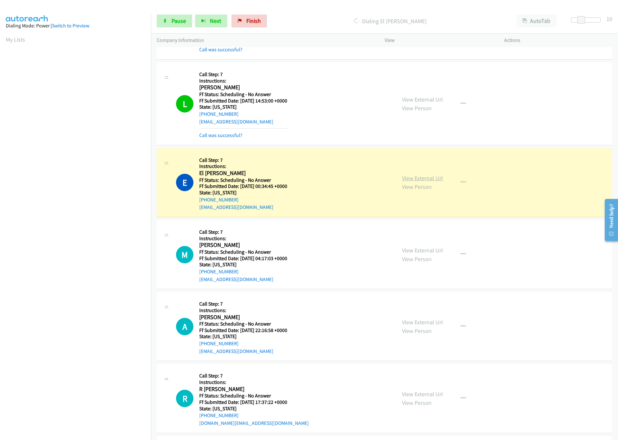
click at [432, 182] on link "View External Url" at bounding box center [422, 177] width 41 height 7
click at [175, 21] on span "Pause" at bounding box center [178, 20] width 14 height 7
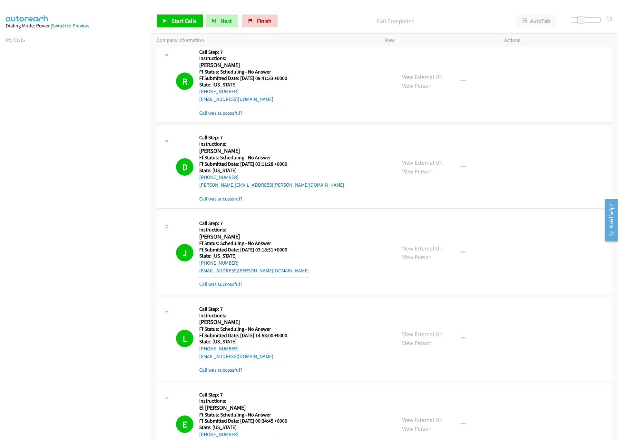
scroll to position [2002, 0]
